Goal: Task Accomplishment & Management: Manage account settings

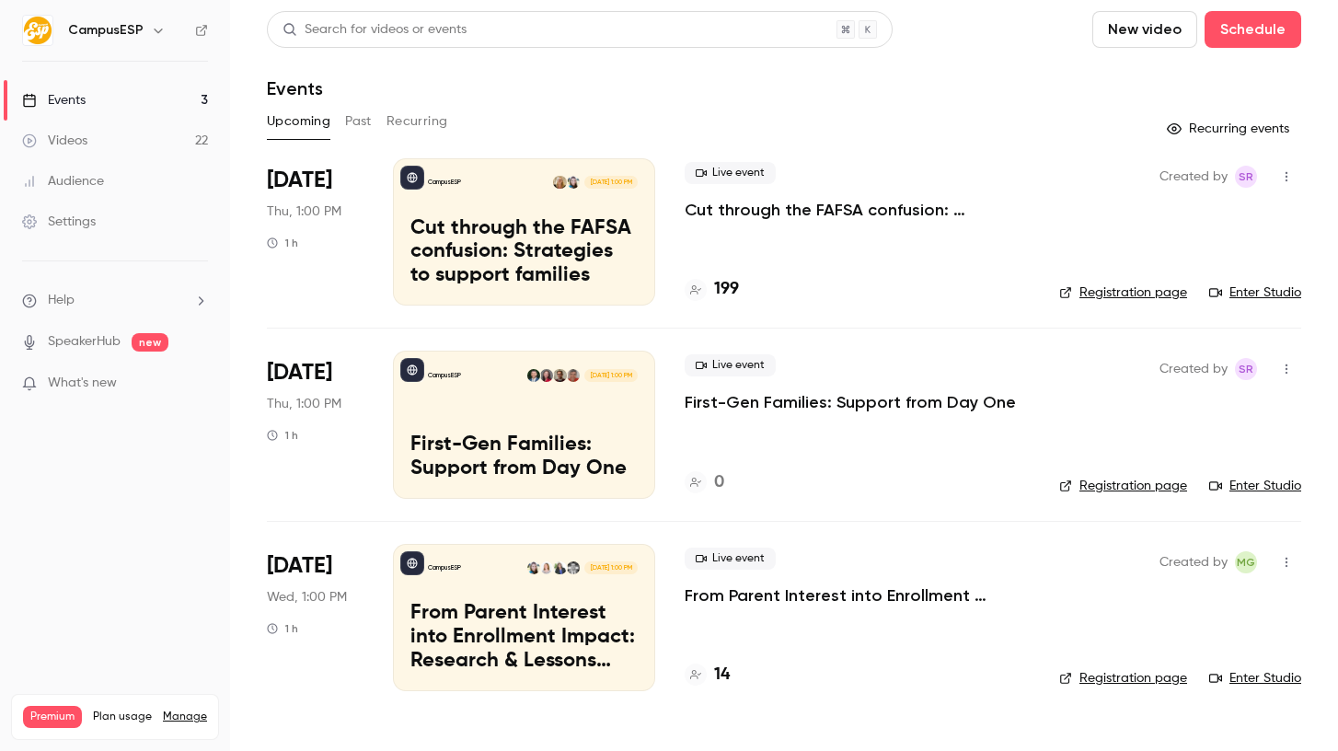
click at [691, 222] on div "Live event Cut through the FAFSA confusion: Strategies to support families 199" at bounding box center [857, 231] width 345 height 147
click at [715, 208] on p "Cut through the FAFSA confusion: Strategies to support families" at bounding box center [857, 210] width 345 height 22
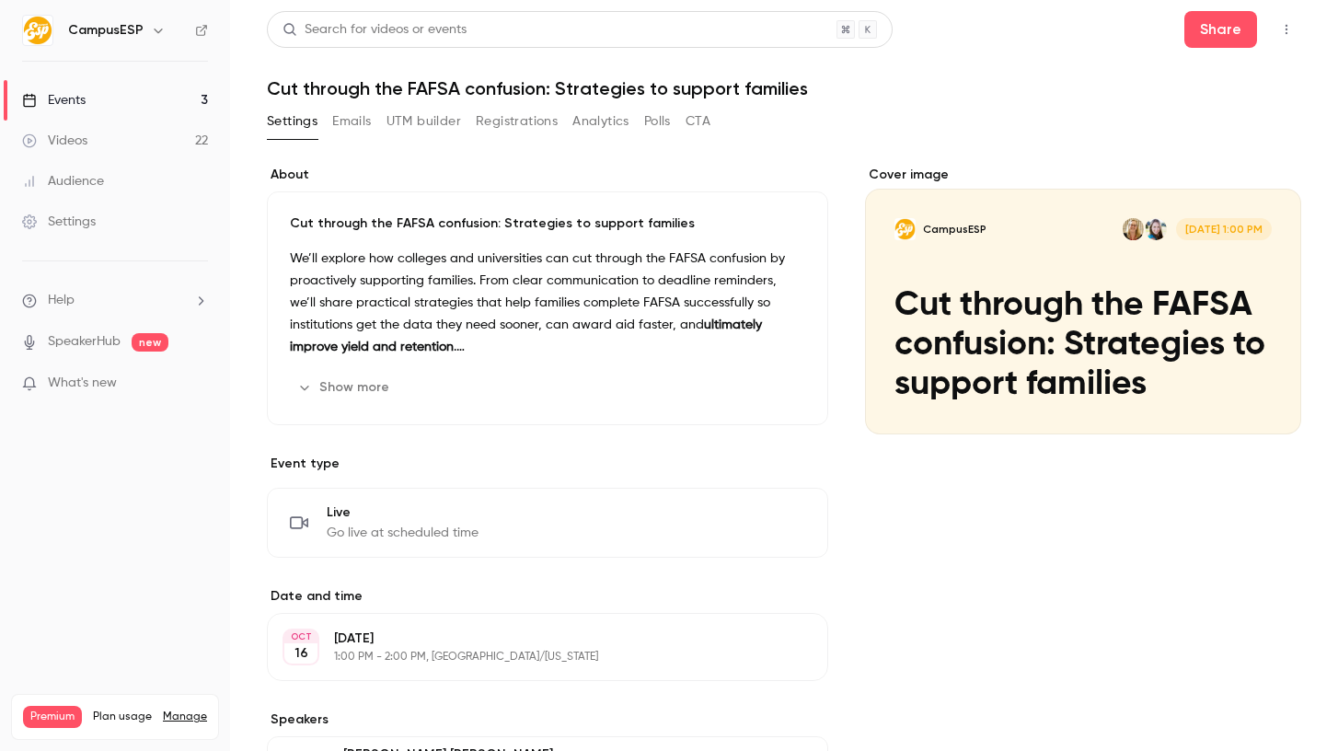
click at [590, 121] on button "Analytics" at bounding box center [600, 121] width 57 height 29
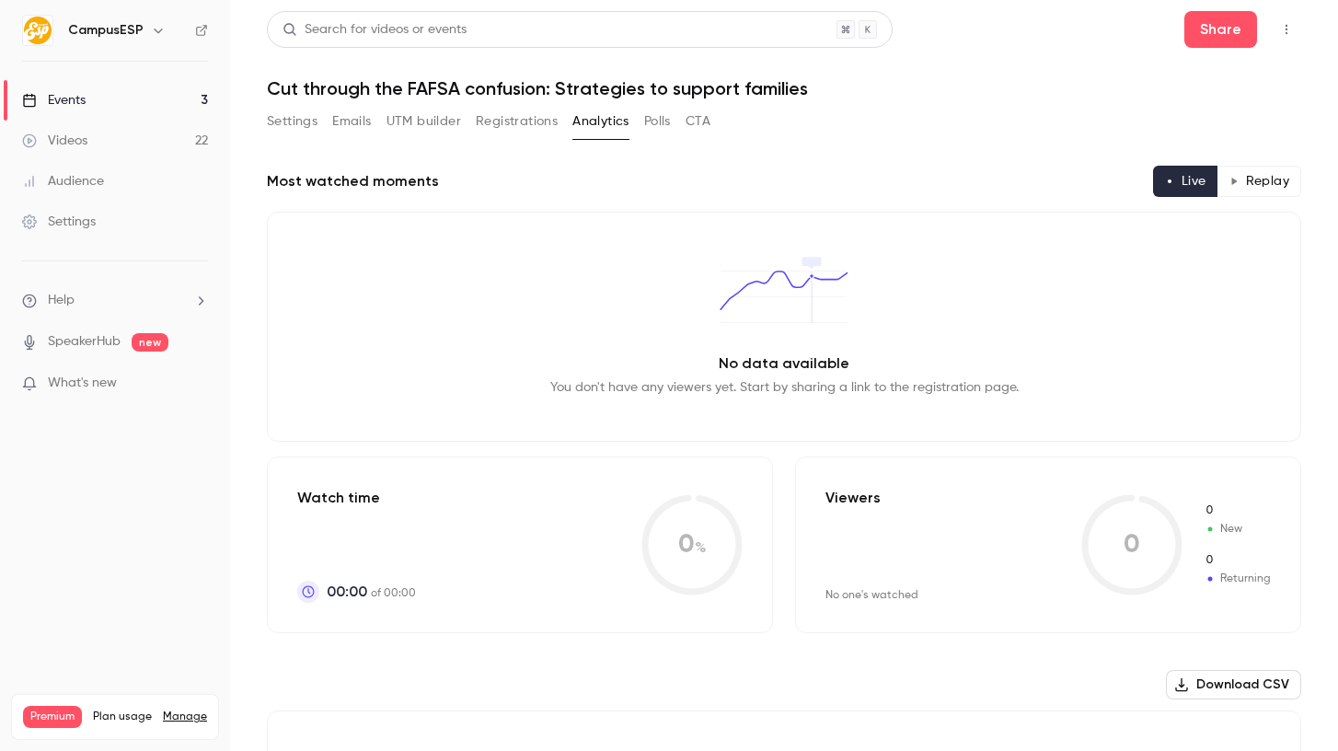
click at [632, 124] on div "Settings Emails UTM builder Registrations Analytics Polls CTA" at bounding box center [489, 121] width 444 height 29
drag, startPoint x: 634, startPoint y: 123, endPoint x: 648, endPoint y: 121, distance: 13.9
click at [637, 123] on div "Settings Emails UTM builder Registrations Analytics Polls CTA" at bounding box center [489, 121] width 444 height 29
click at [648, 121] on button "Polls" at bounding box center [657, 121] width 27 height 29
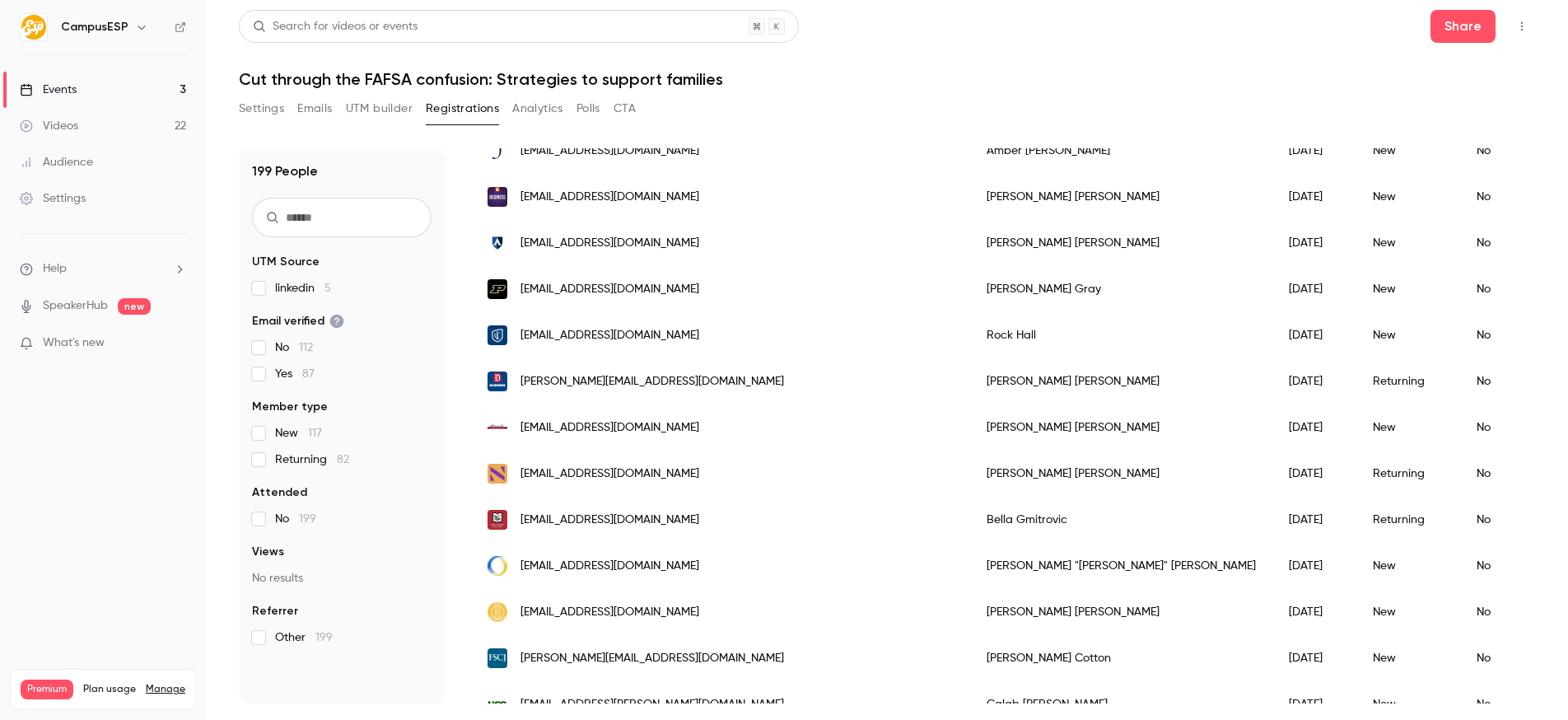
scroll to position [1909, 0]
